Goal: Use online tool/utility: Utilize a website feature to perform a specific function

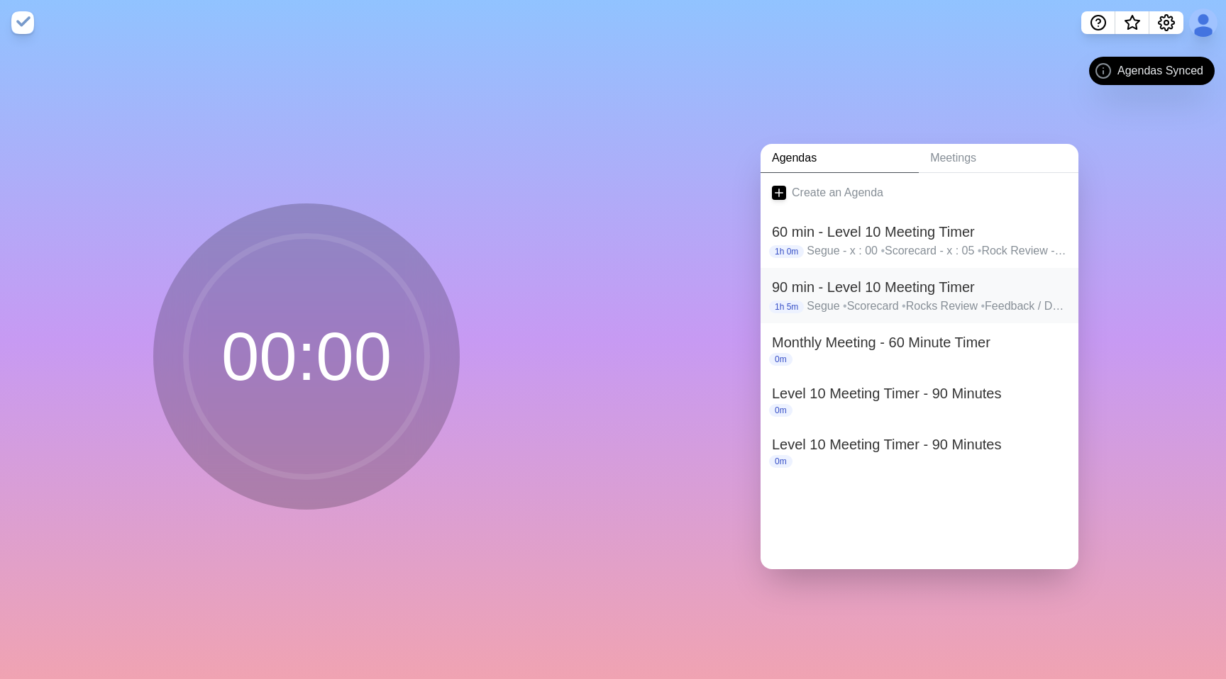
click at [850, 299] on p "Segue • Scorecard • Rocks Review • Feedback / Damage • Actions Completion - fin…" at bounding box center [936, 306] width 260 height 17
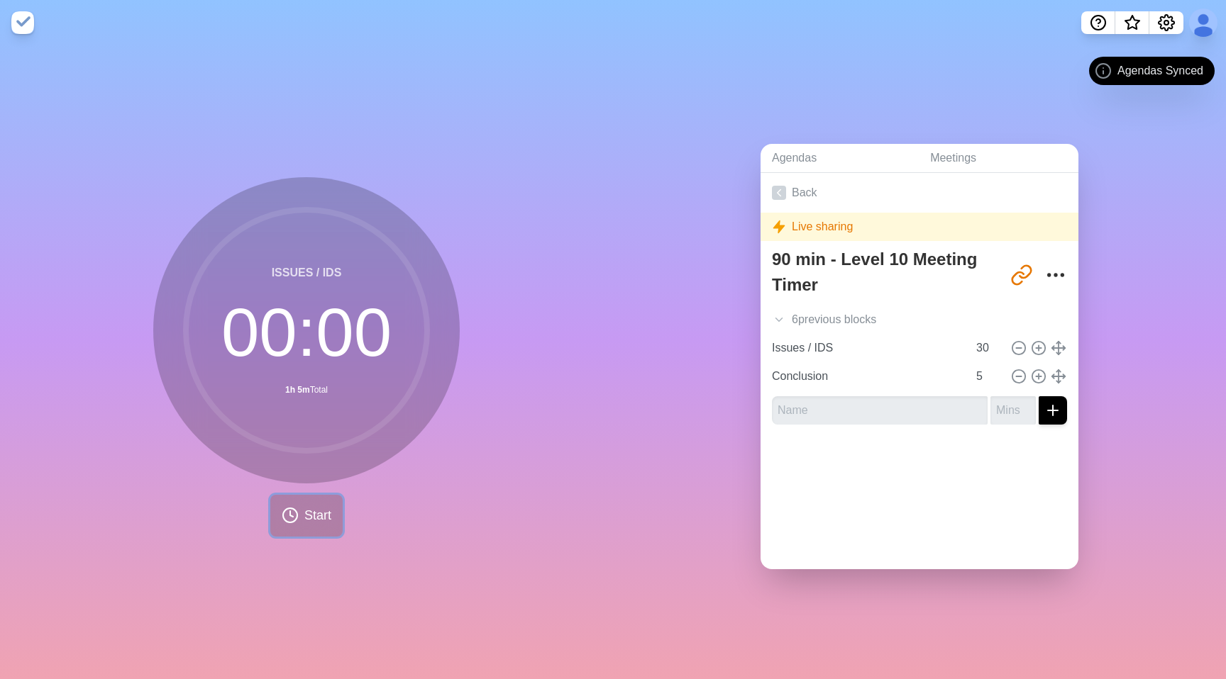
click at [324, 506] on span "Start" at bounding box center [317, 515] width 27 height 19
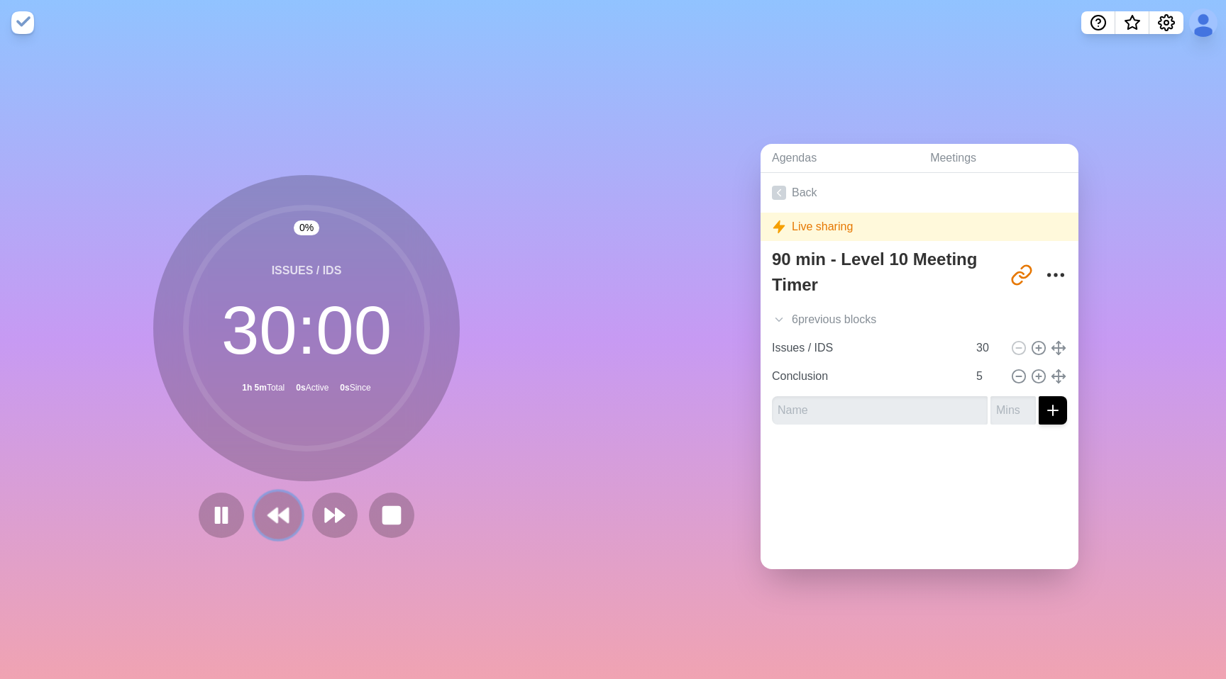
click at [279, 505] on icon at bounding box center [278, 516] width 24 height 24
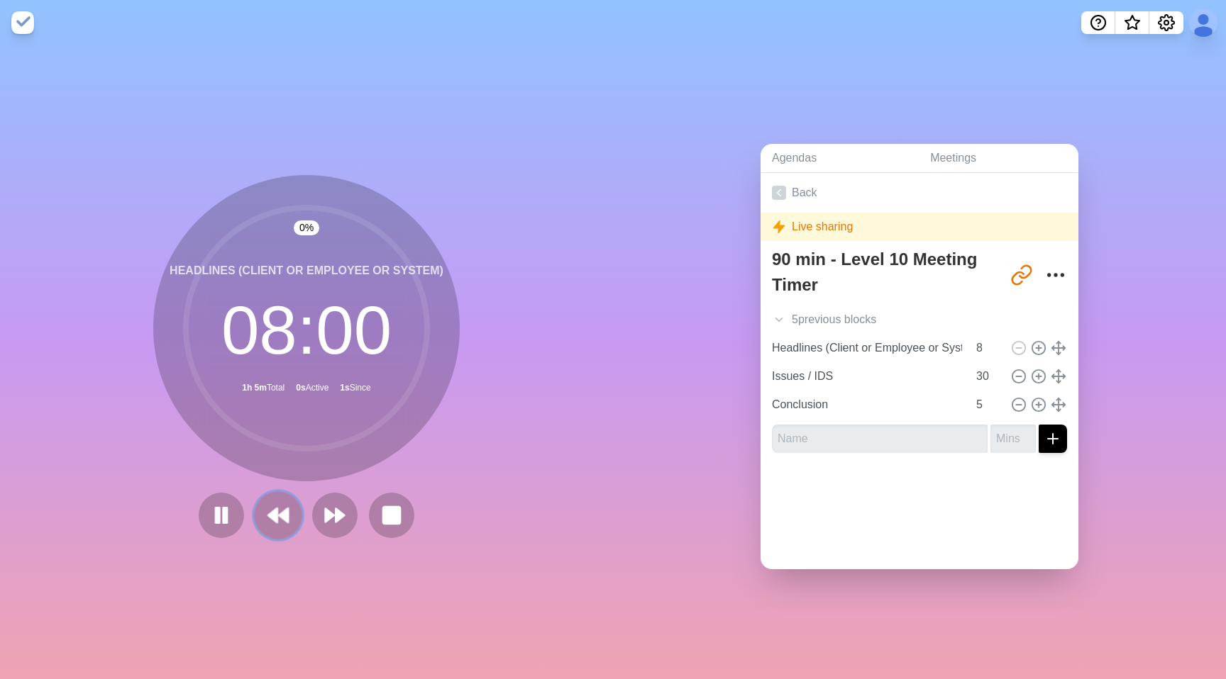
click at [279, 505] on icon at bounding box center [278, 516] width 24 height 24
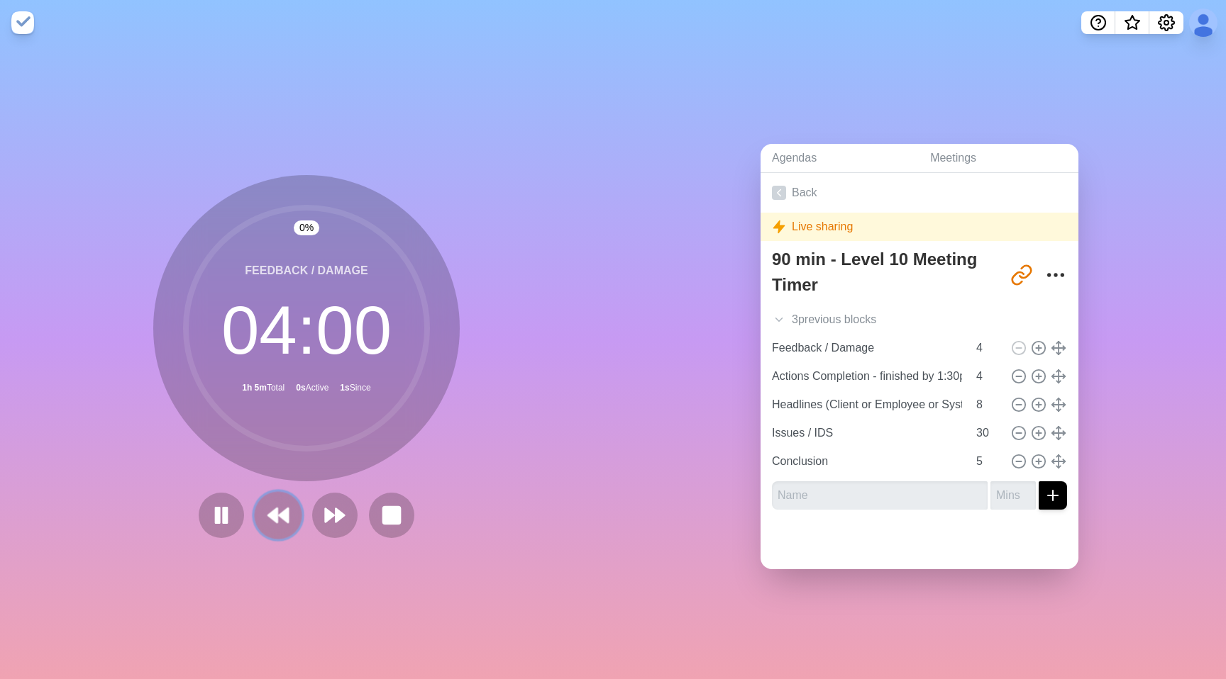
click at [279, 505] on icon at bounding box center [278, 516] width 24 height 24
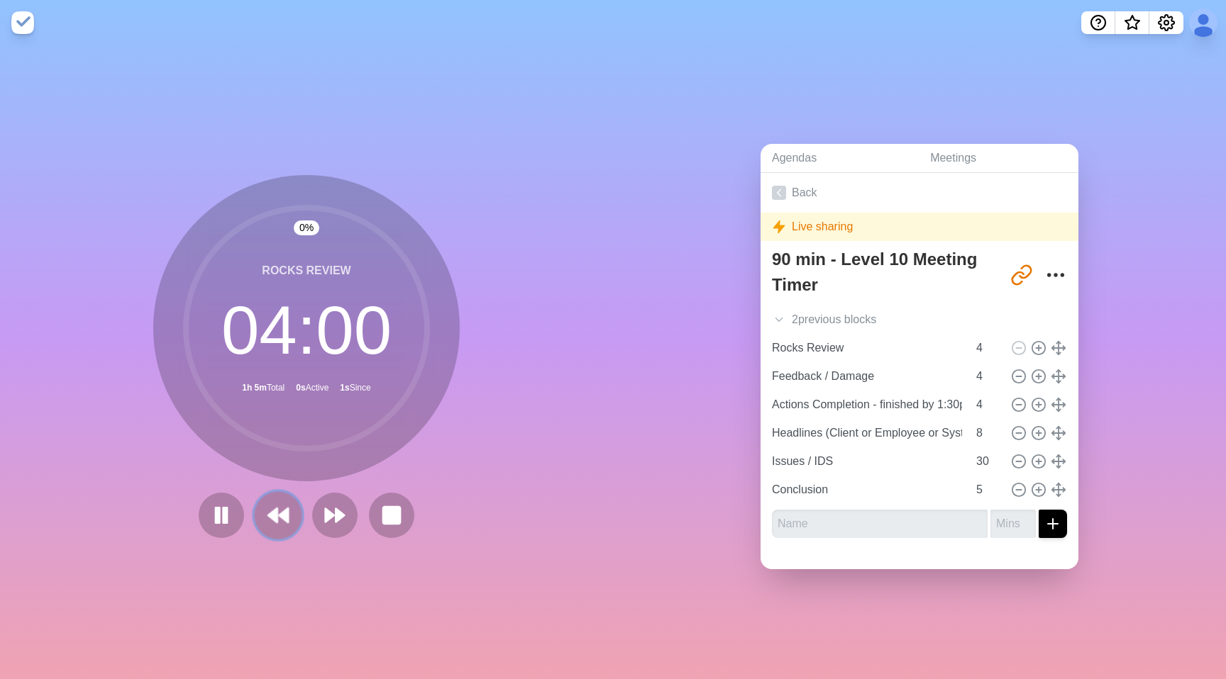
click at [279, 505] on icon at bounding box center [278, 516] width 24 height 24
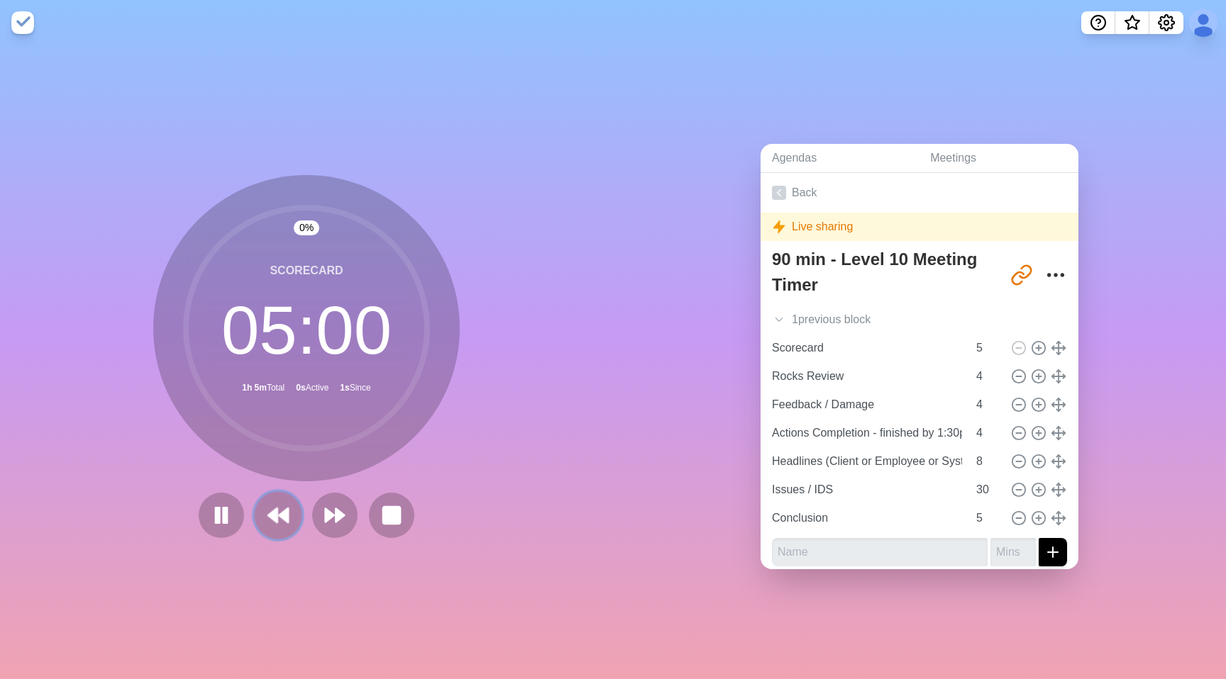
click at [279, 505] on icon at bounding box center [278, 516] width 24 height 24
click at [279, 505] on div at bounding box center [306, 515] width 227 height 45
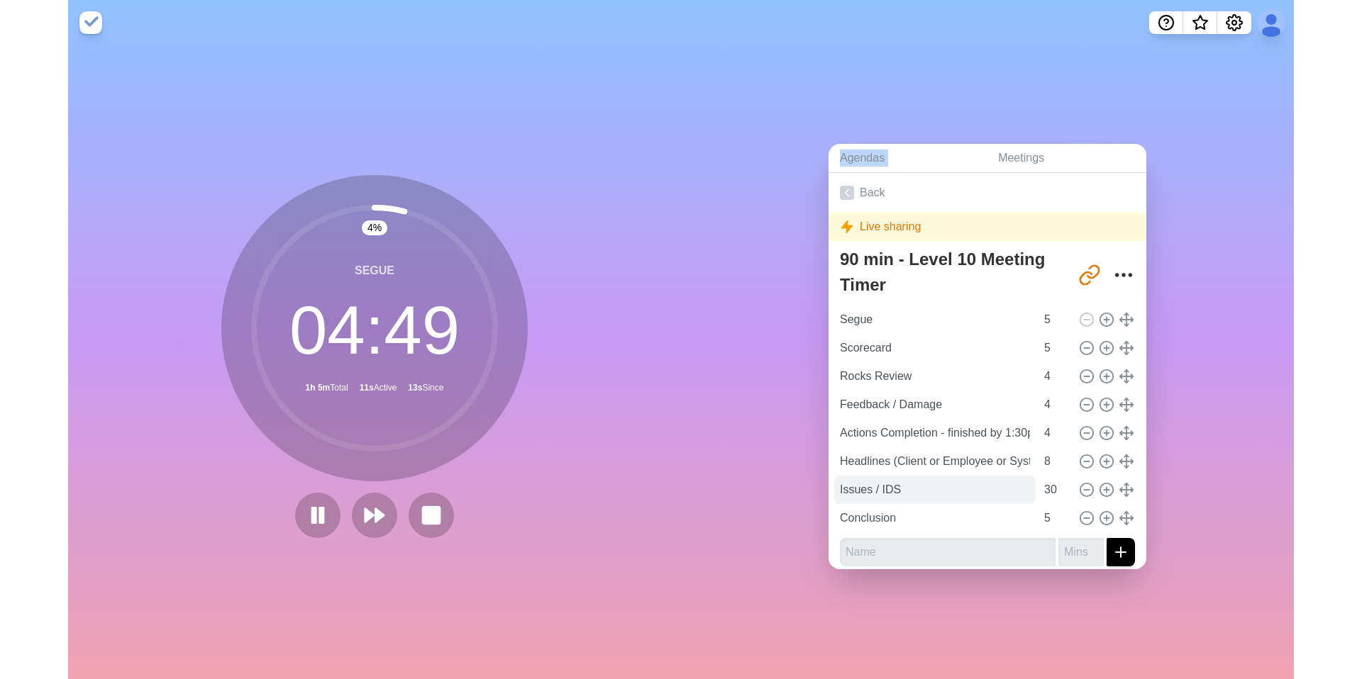
scroll to position [8, 0]
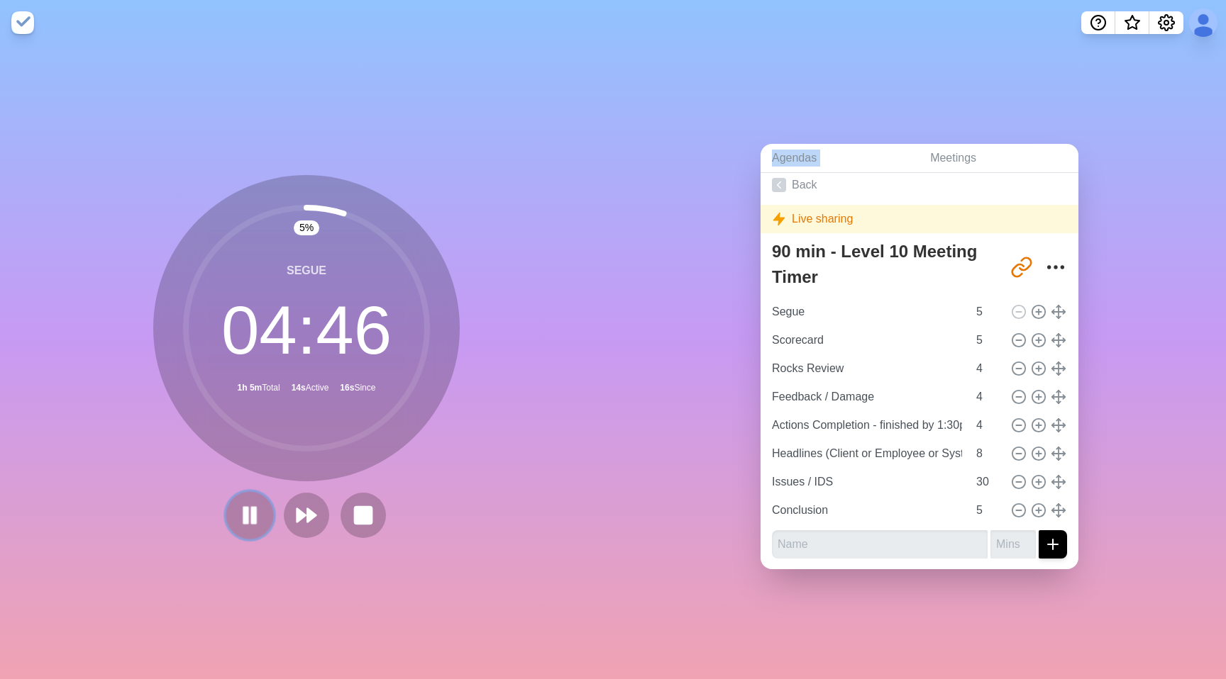
click at [247, 514] on rect at bounding box center [246, 516] width 4 height 16
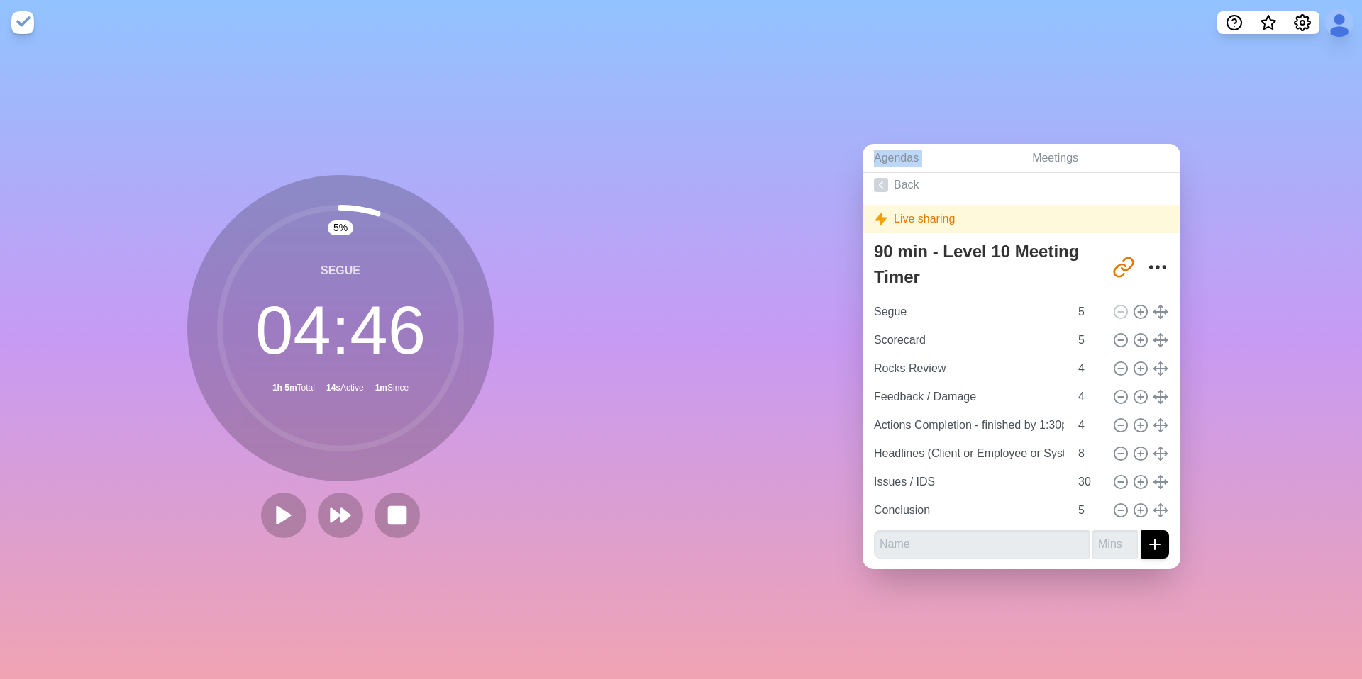
click at [1031, 94] on div "Agendas Meetings Back Live sharing 90 min - Level 10 Meeting Timer [URL][DOMAIN…" at bounding box center [1021, 362] width 681 height 634
click at [284, 514] on polygon at bounding box center [284, 515] width 14 height 18
click at [1225, 25] on icon "Settings" at bounding box center [1302, 22] width 17 height 17
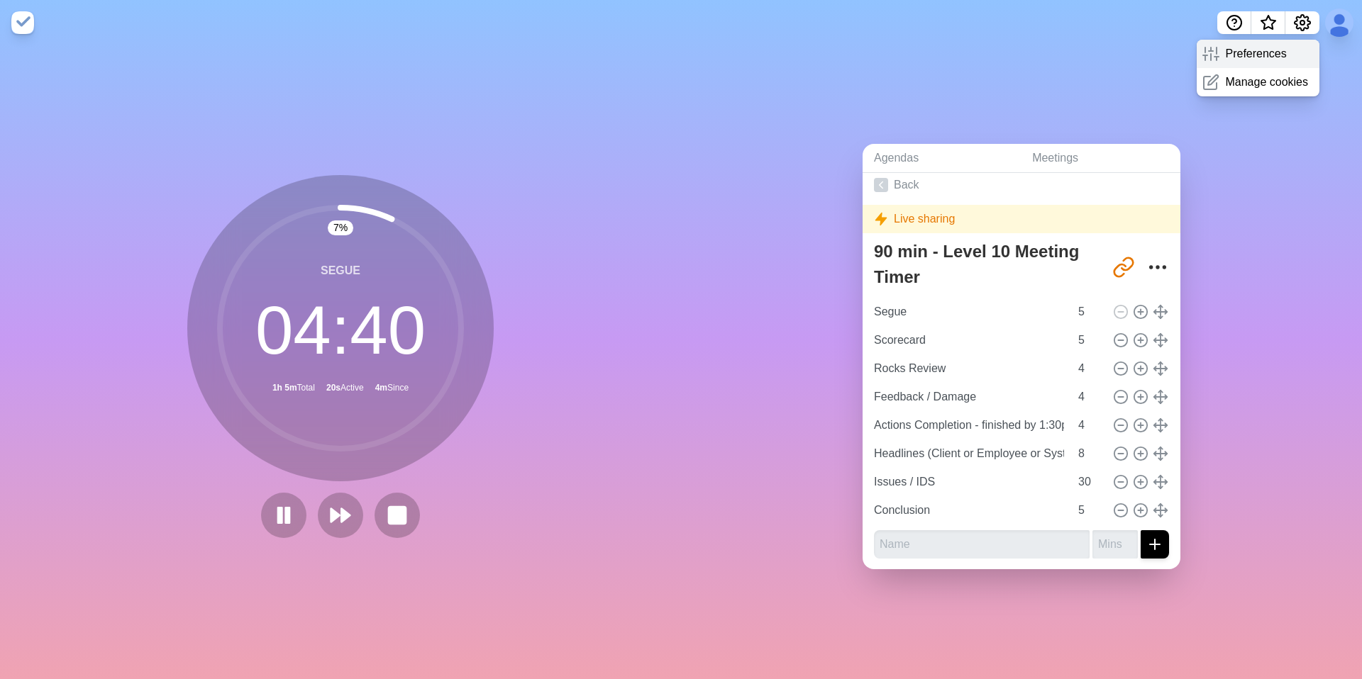
click at [1225, 57] on p "Preferences" at bounding box center [1255, 53] width 61 height 17
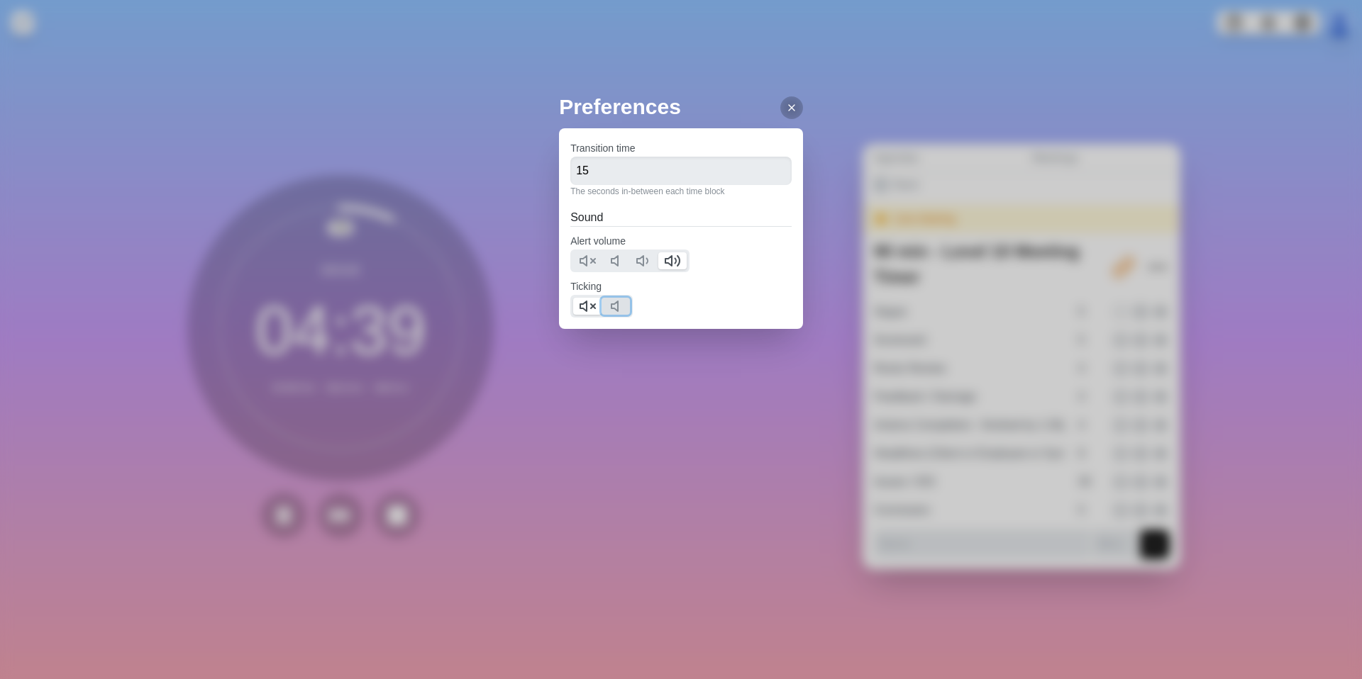
click at [627, 309] on icon at bounding box center [618, 306] width 17 height 17
click at [596, 306] on icon at bounding box center [587, 306] width 17 height 17
click at [780, 115] on div at bounding box center [791, 107] width 23 height 23
